Goal: Navigation & Orientation: Find specific page/section

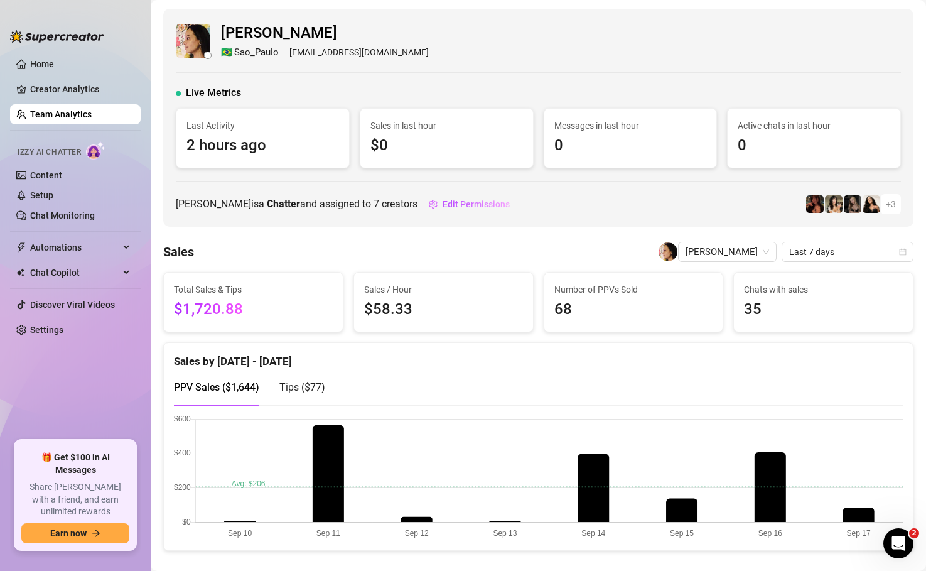
click at [46, 69] on link "Home" at bounding box center [42, 64] width 24 height 10
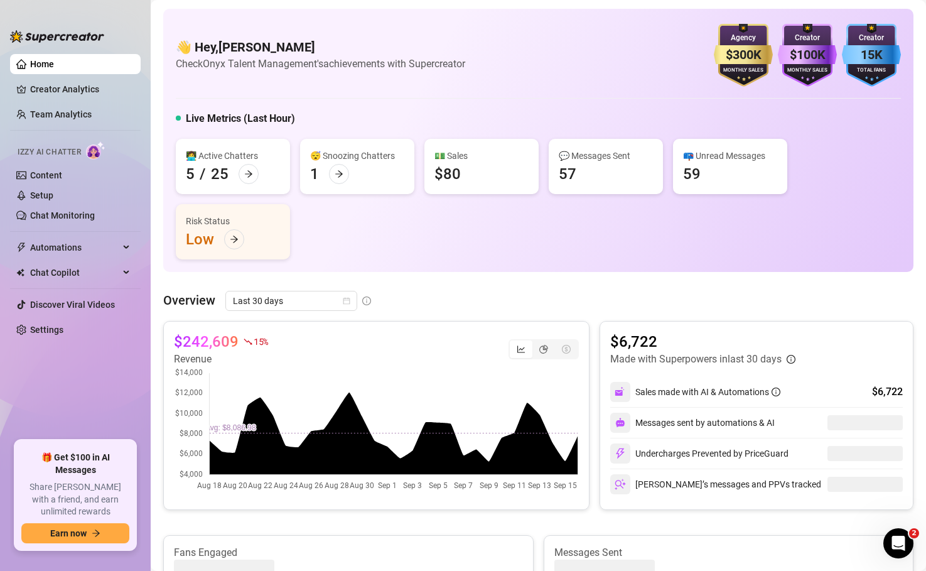
click at [594, 321] on div "$242,609 15 % Revenue $6,722 Made with Superpowers in last 30 days Sales made w…" at bounding box center [538, 415] width 750 height 189
